Goal: Find specific page/section: Find specific page/section

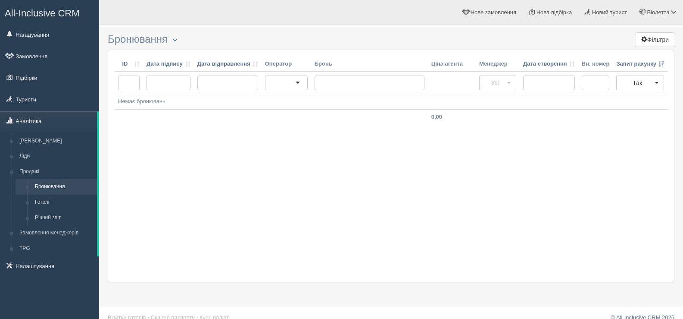
click at [267, 186] on div "ID Дата підпису Дата відправлення Оператор Бронь Ціна агента Менеджер Дата ство…" at bounding box center [391, 166] width 567 height 232
click at [210, 197] on div "ID Дата підпису Дата відправлення Оператор [PERSON_NAME] агента Менеджер Дата с…" at bounding box center [391, 166] width 567 height 232
